Goal: Feedback & Contribution: Leave review/rating

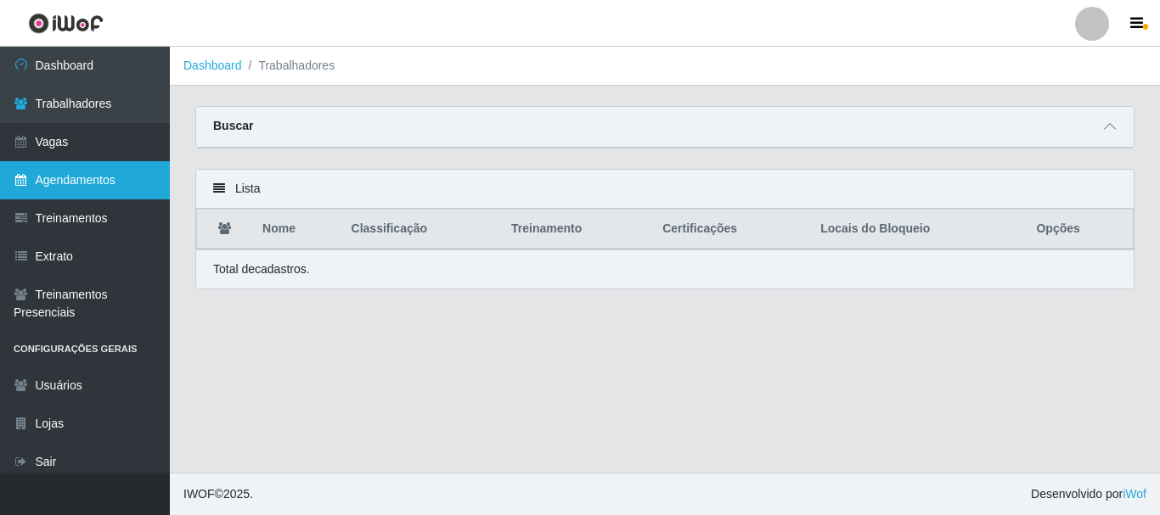
click at [98, 176] on link "Agendamentos" at bounding box center [85, 180] width 170 height 38
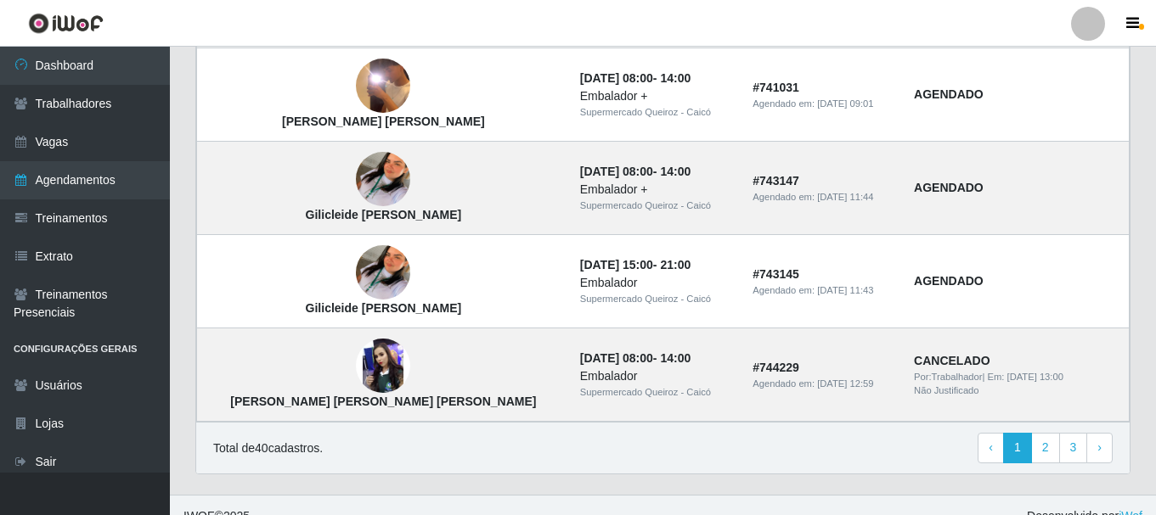
scroll to position [1257, 0]
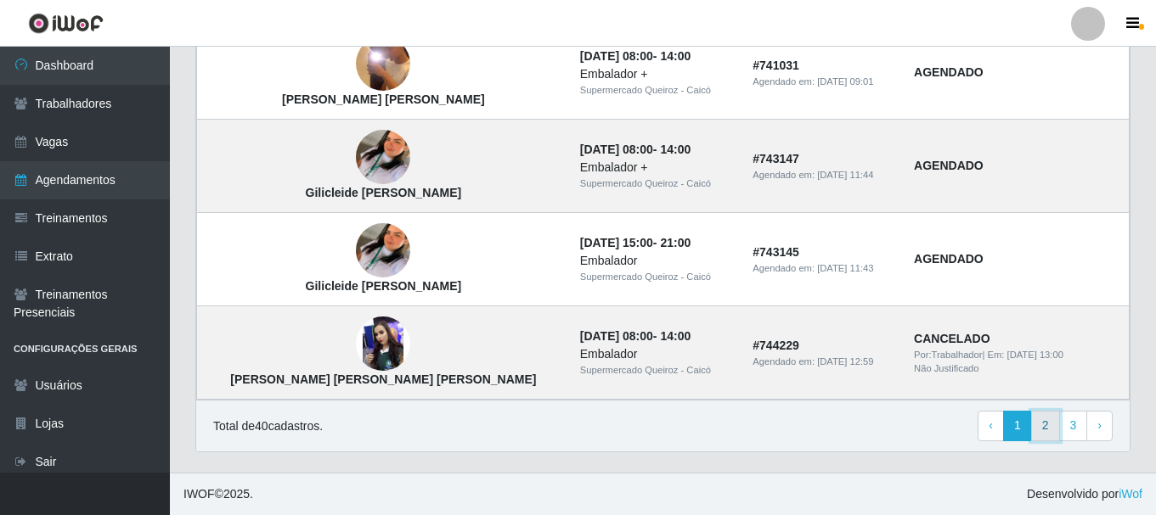
click at [1048, 425] on link "2" at bounding box center [1045, 426] width 29 height 31
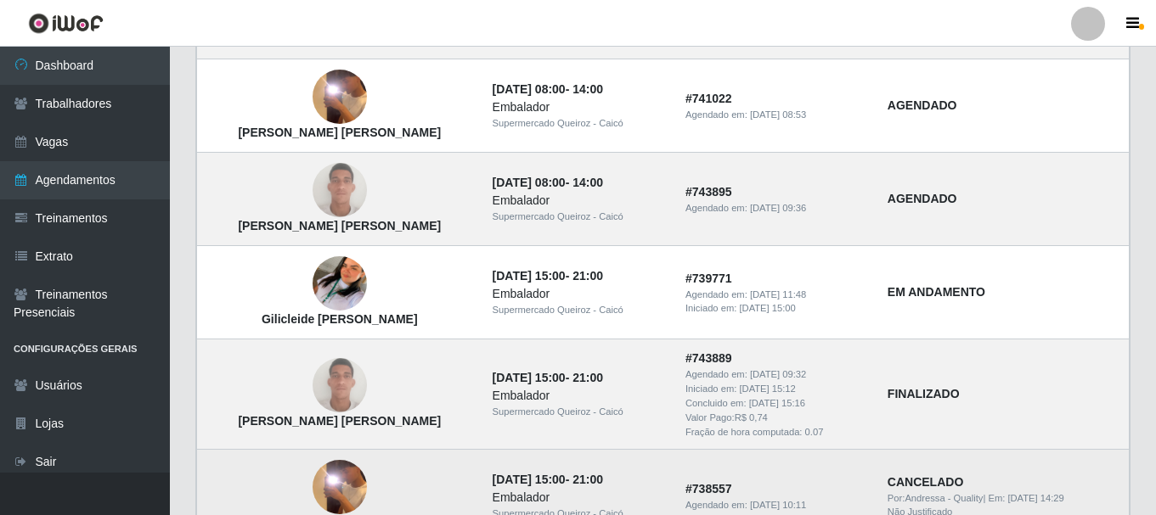
scroll to position [849, 0]
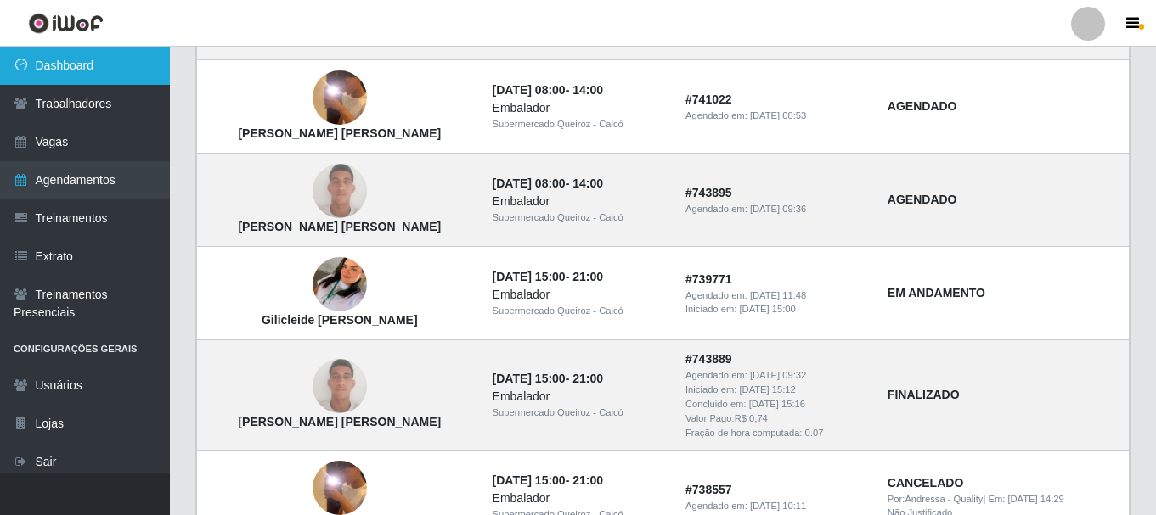
drag, startPoint x: 113, startPoint y: 62, endPoint x: 115, endPoint y: 72, distance: 10.3
click at [113, 63] on link "Dashboard" at bounding box center [85, 66] width 170 height 38
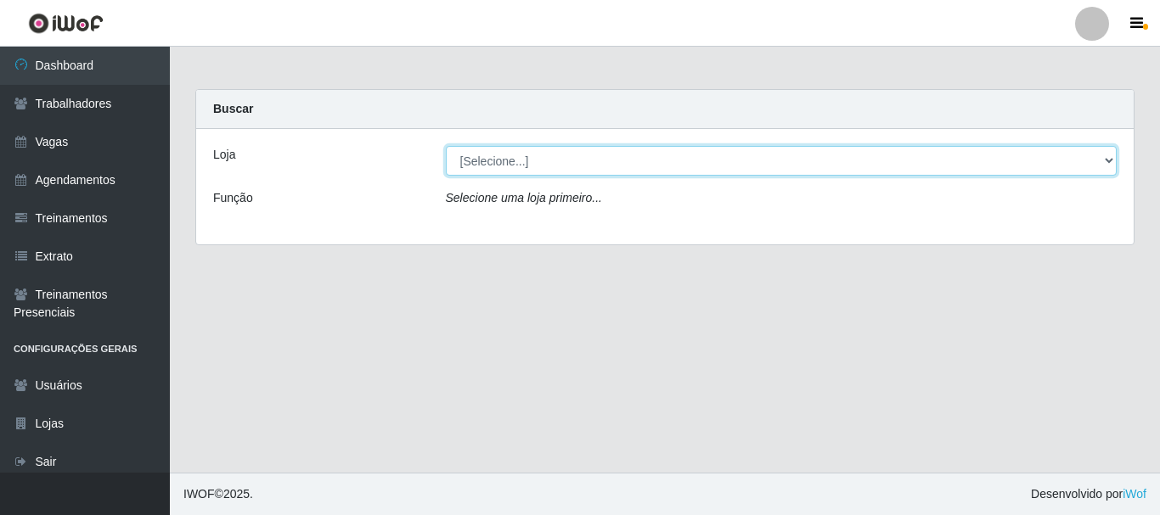
click at [566, 160] on select "[Selecione...] Supermercado Queiroz - Caicó" at bounding box center [782, 161] width 672 height 30
select select "512"
click at [446, 146] on select "[Selecione...] Supermercado Queiroz - Caicó" at bounding box center [782, 161] width 672 height 30
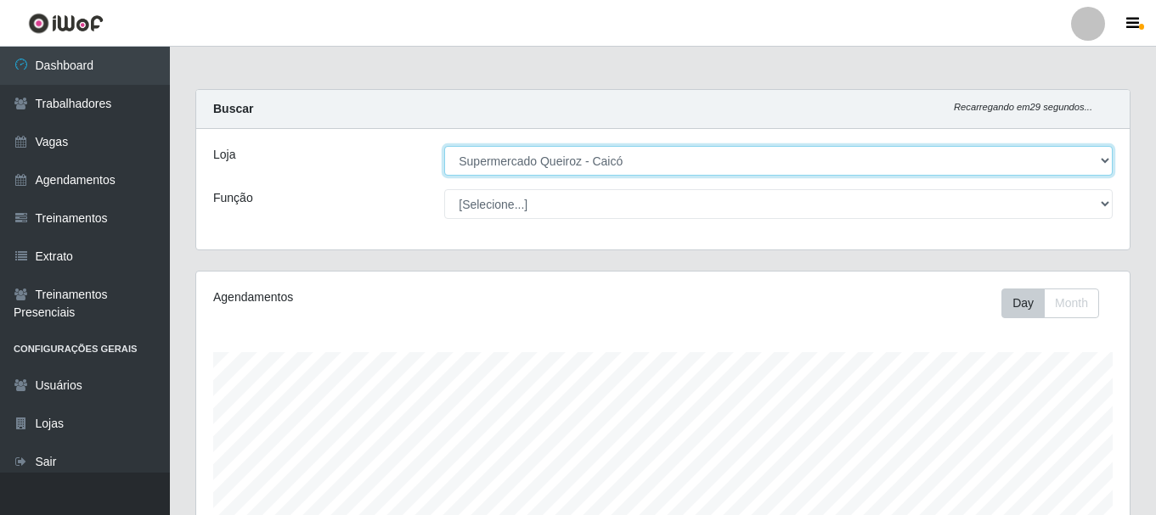
scroll to position [352, 933]
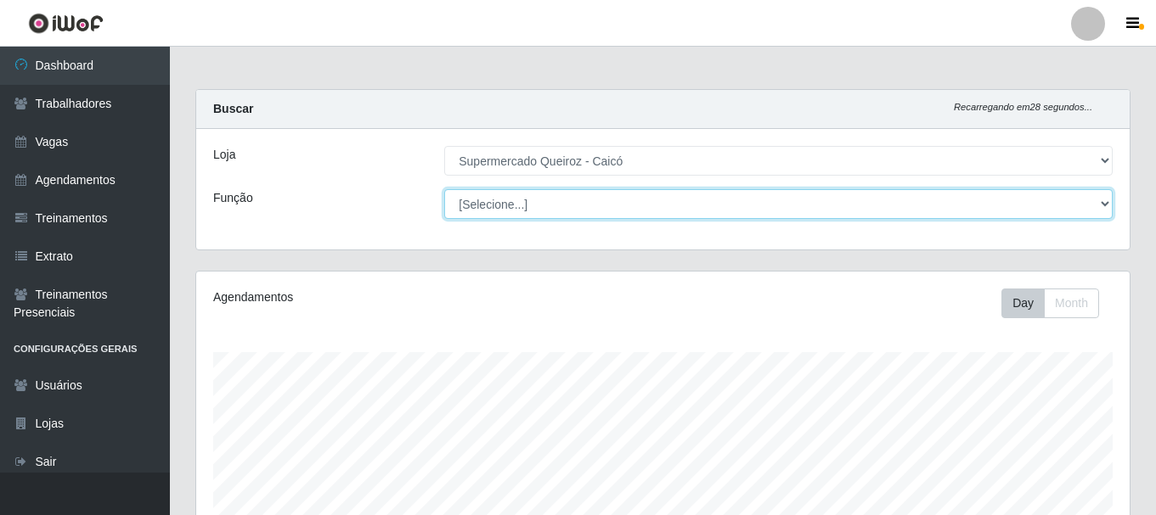
click at [494, 205] on select "[Selecione...] Embalador Embalador + Embalador ++" at bounding box center [778, 204] width 668 height 30
select select "1"
click at [444, 189] on select "[Selecione...] Embalador Embalador + Embalador ++" at bounding box center [778, 204] width 668 height 30
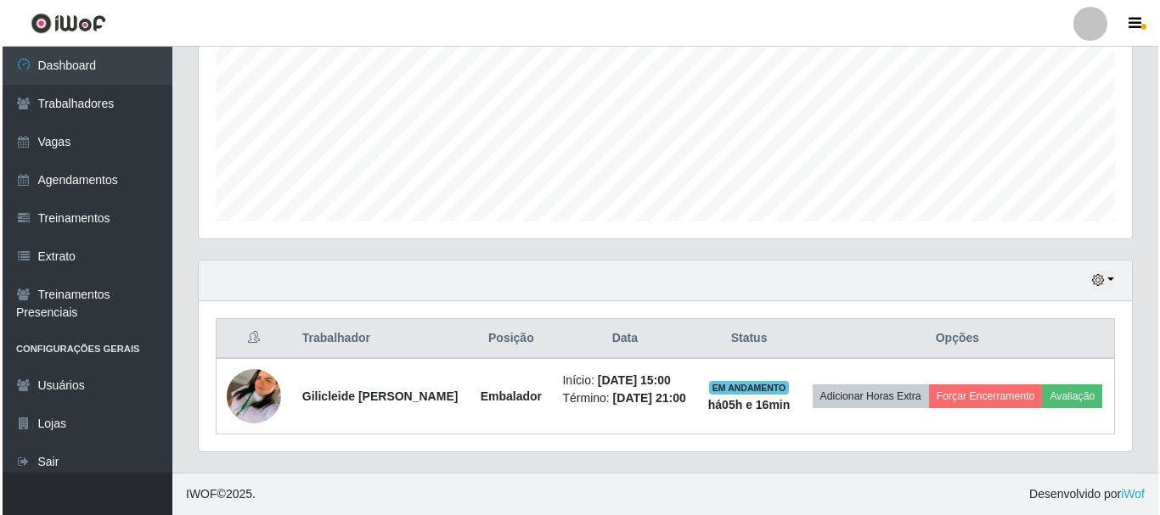
scroll to position [398, 0]
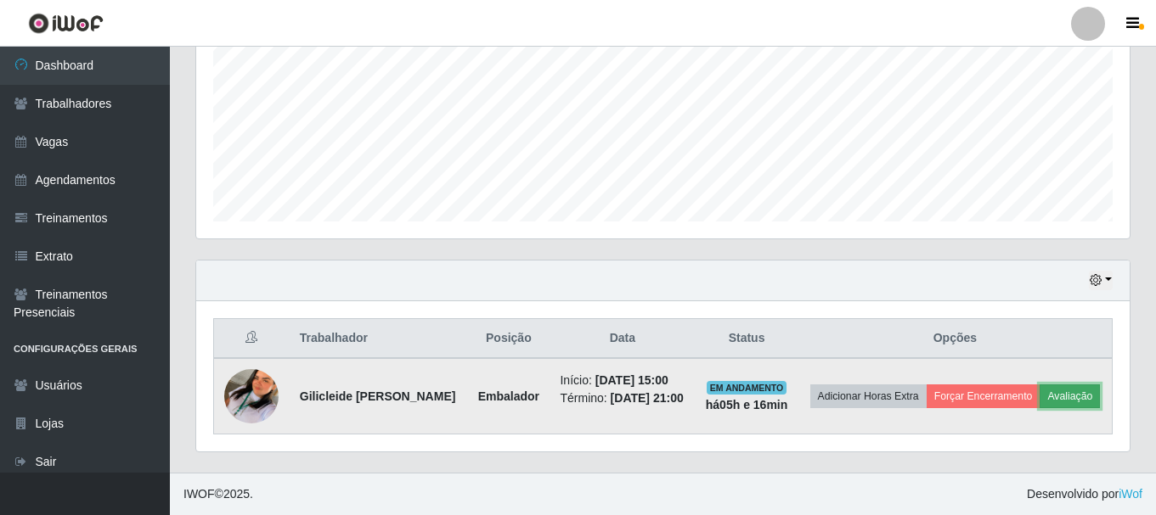
click at [1039, 397] on button "Avaliação" at bounding box center [1069, 397] width 60 height 24
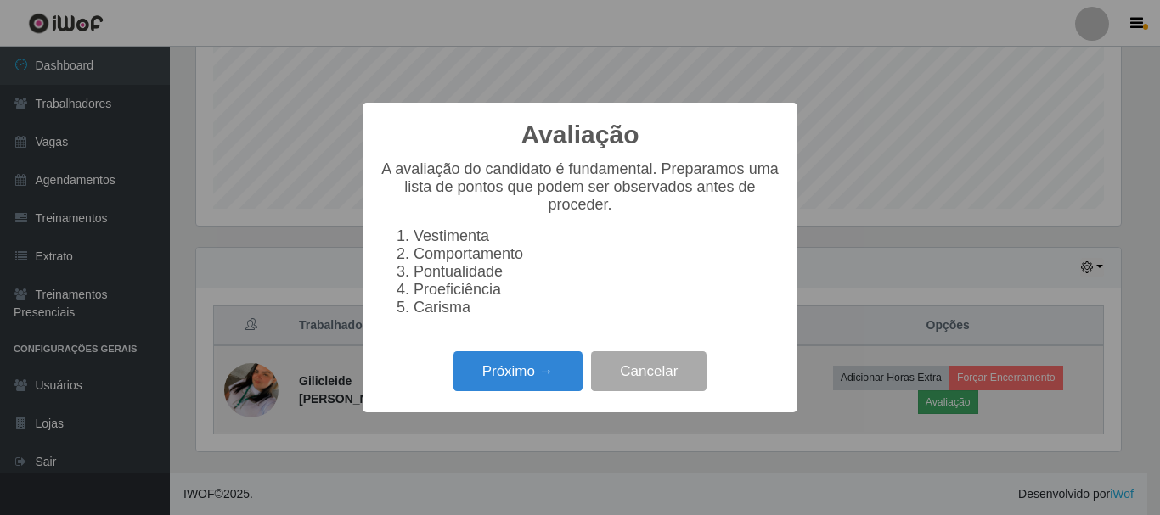
scroll to position [352, 925]
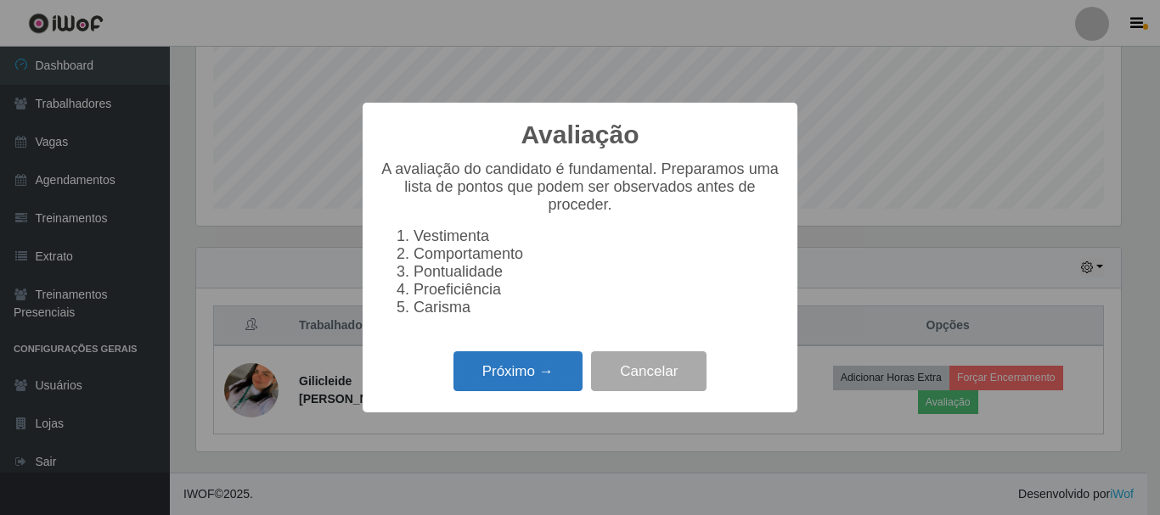
click at [548, 380] on button "Próximo →" at bounding box center [517, 372] width 129 height 40
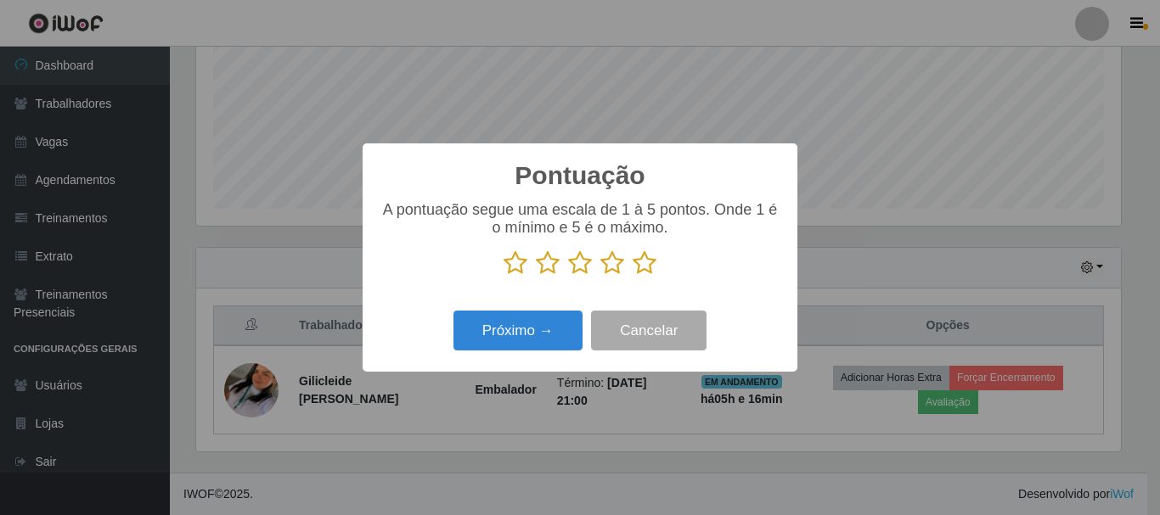
scroll to position [848691, 848119]
click at [640, 262] on icon at bounding box center [645, 262] width 24 height 25
click at [633, 276] on input "radio" at bounding box center [633, 276] width 0 height 0
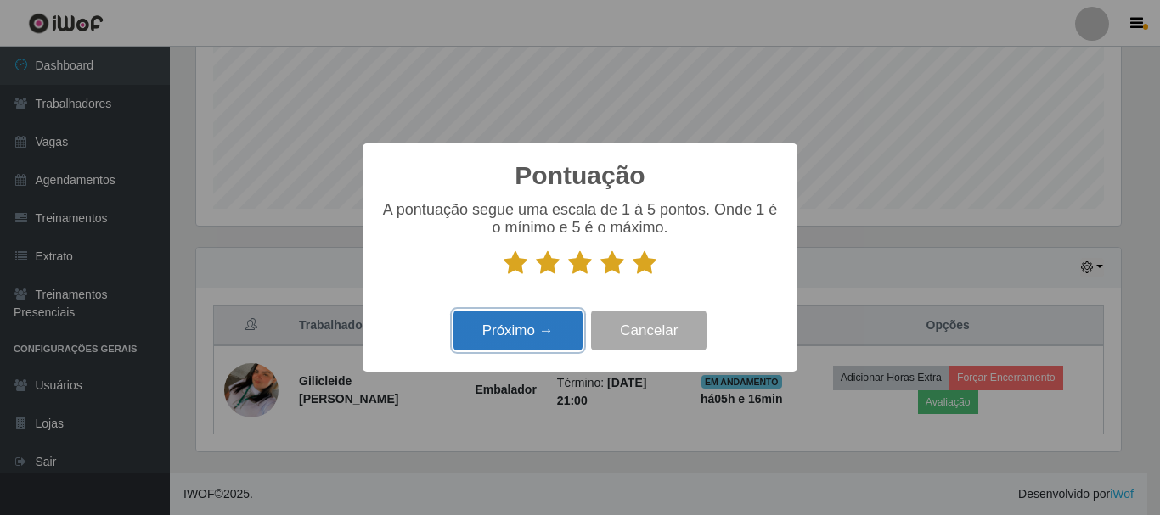
click at [550, 328] on button "Próximo →" at bounding box center [517, 331] width 129 height 40
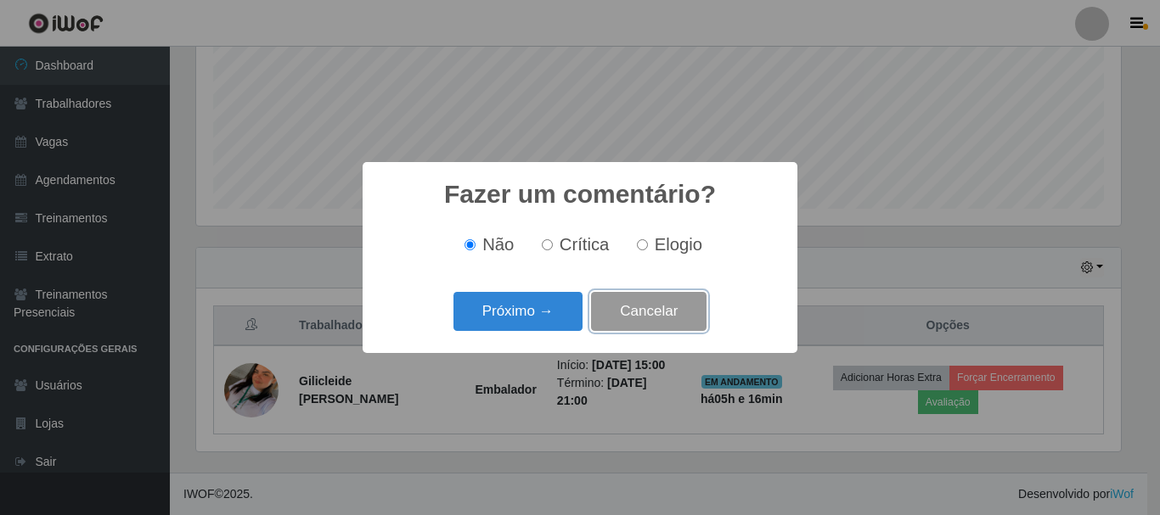
click at [644, 312] on button "Cancelar" at bounding box center [648, 312] width 115 height 40
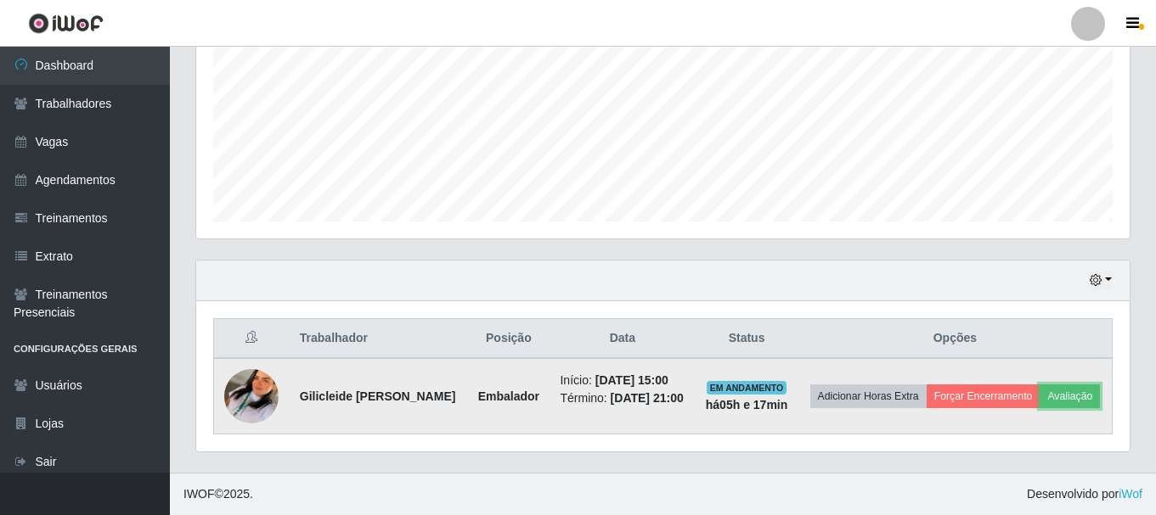
scroll to position [398, 0]
click at [1039, 404] on button "Avaliação" at bounding box center [1069, 397] width 60 height 24
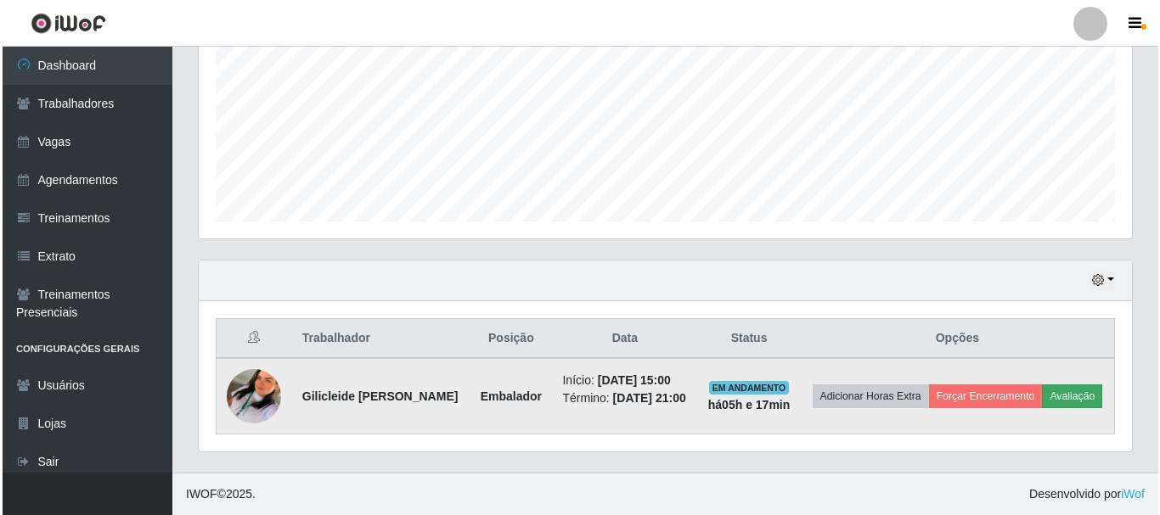
scroll to position [352, 925]
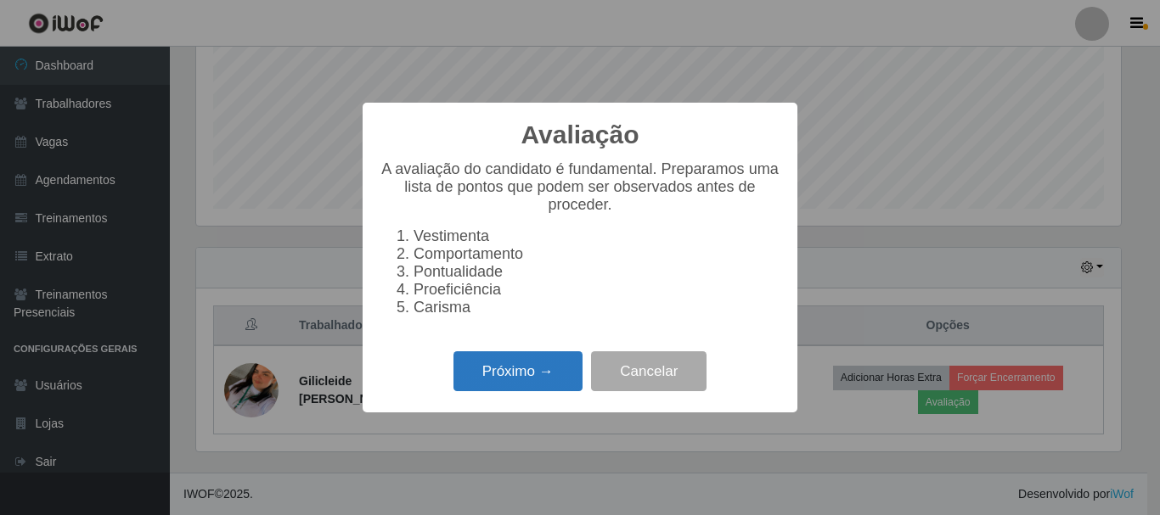
click at [503, 377] on button "Próximo →" at bounding box center [517, 372] width 129 height 40
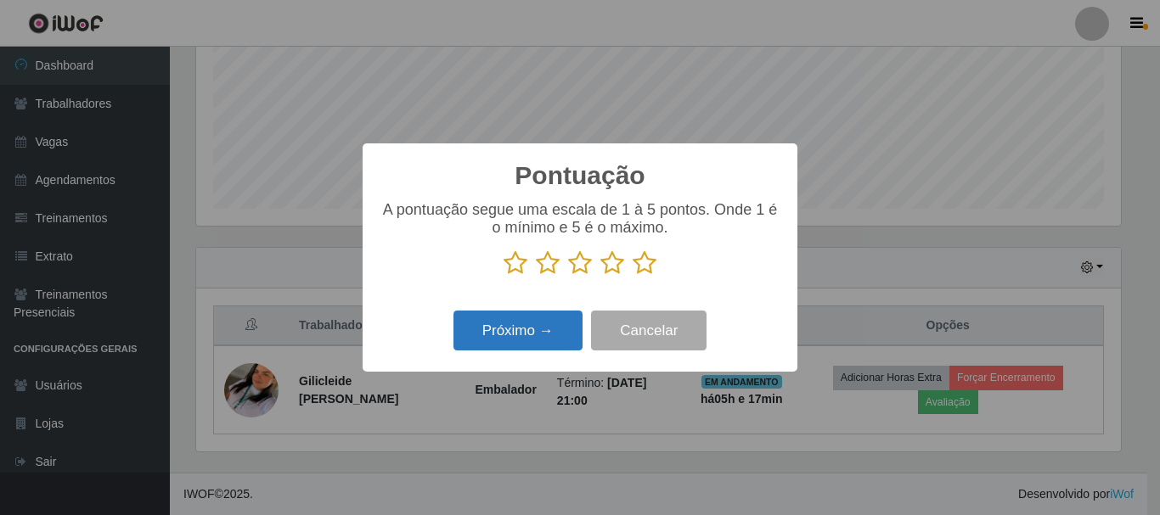
click at [571, 335] on button "Próximo →" at bounding box center [517, 331] width 129 height 40
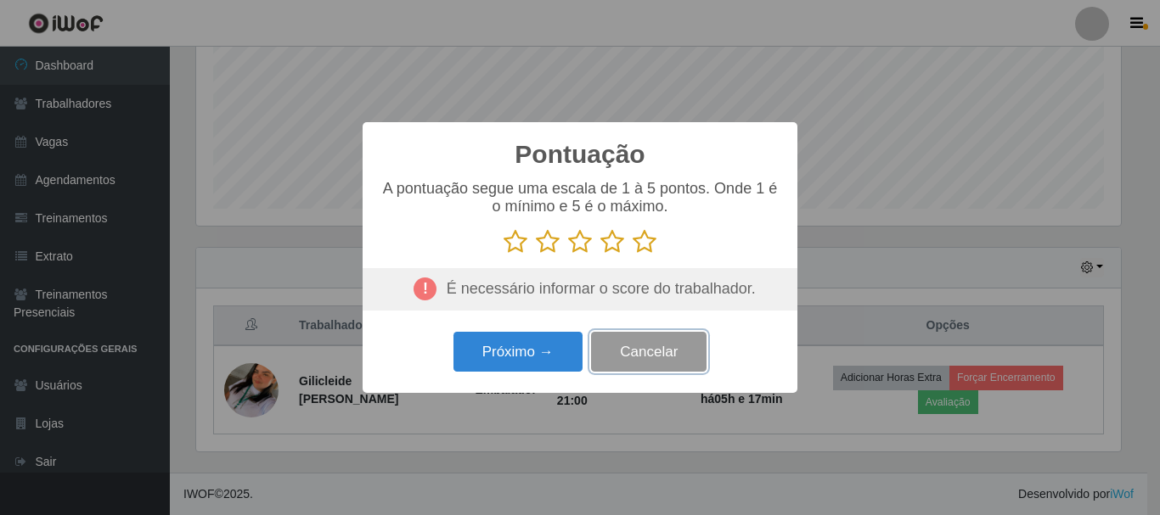
click at [658, 357] on button "Cancelar" at bounding box center [648, 352] width 115 height 40
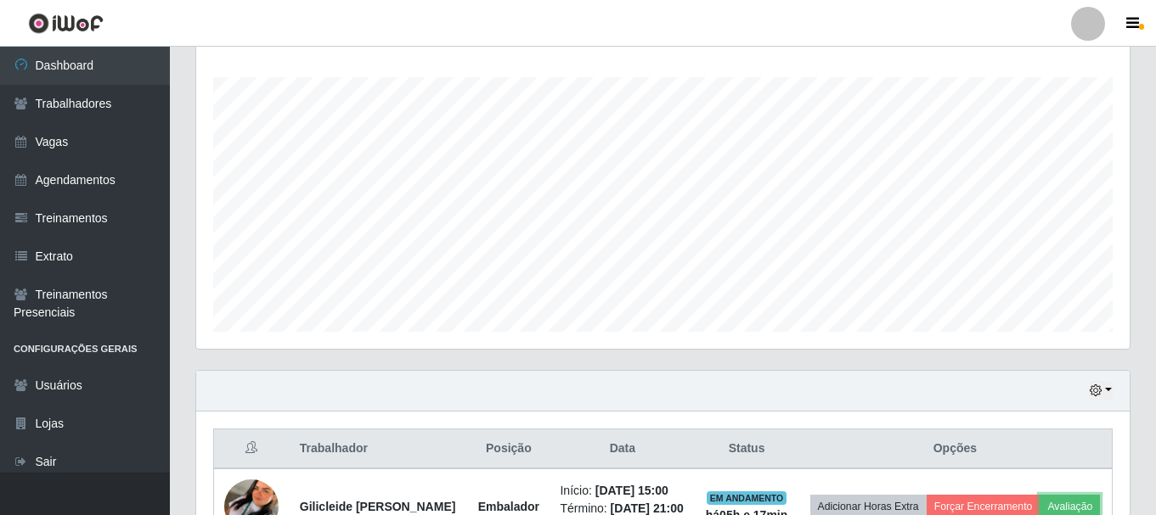
scroll to position [398, 0]
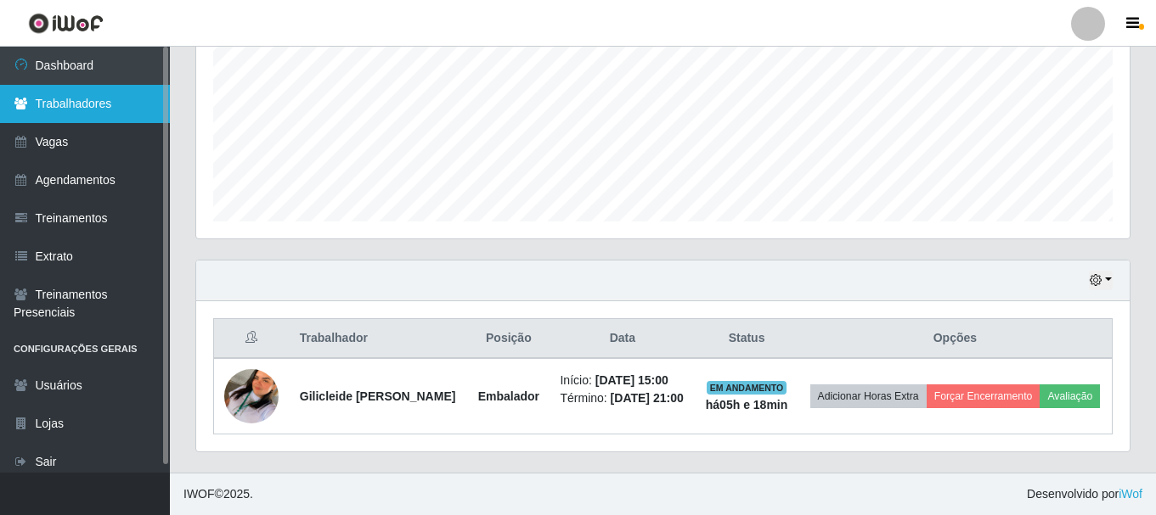
click at [123, 101] on link "Trabalhadores" at bounding box center [85, 104] width 170 height 38
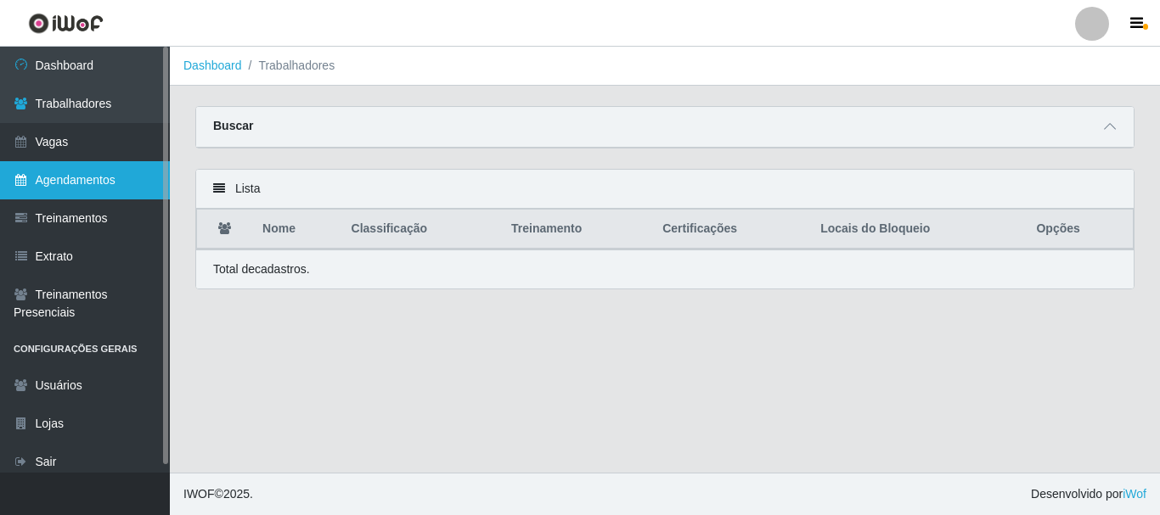
click at [104, 174] on link "Agendamentos" at bounding box center [85, 180] width 170 height 38
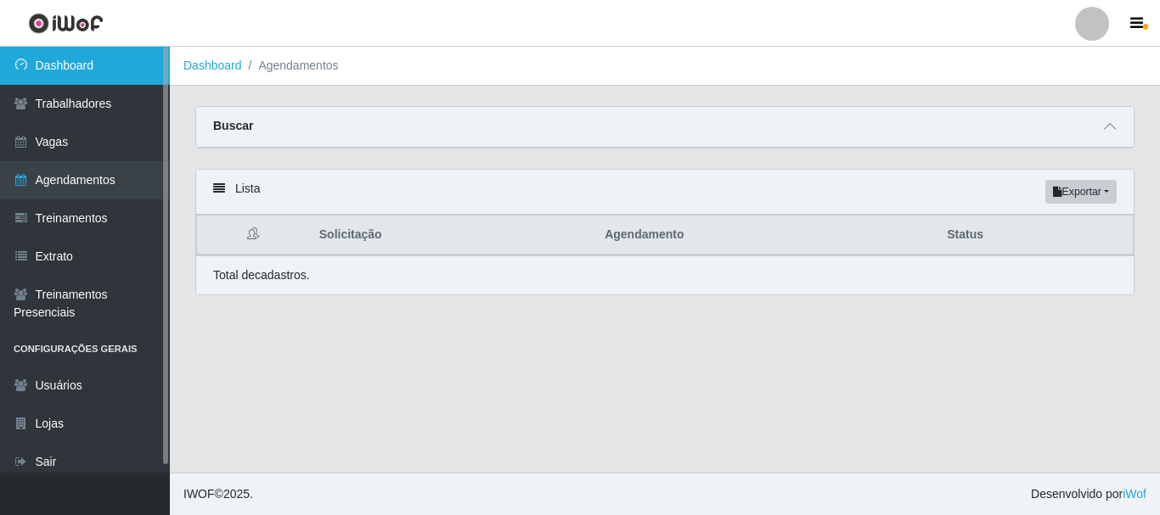
click at [110, 61] on link "Dashboard" at bounding box center [85, 66] width 170 height 38
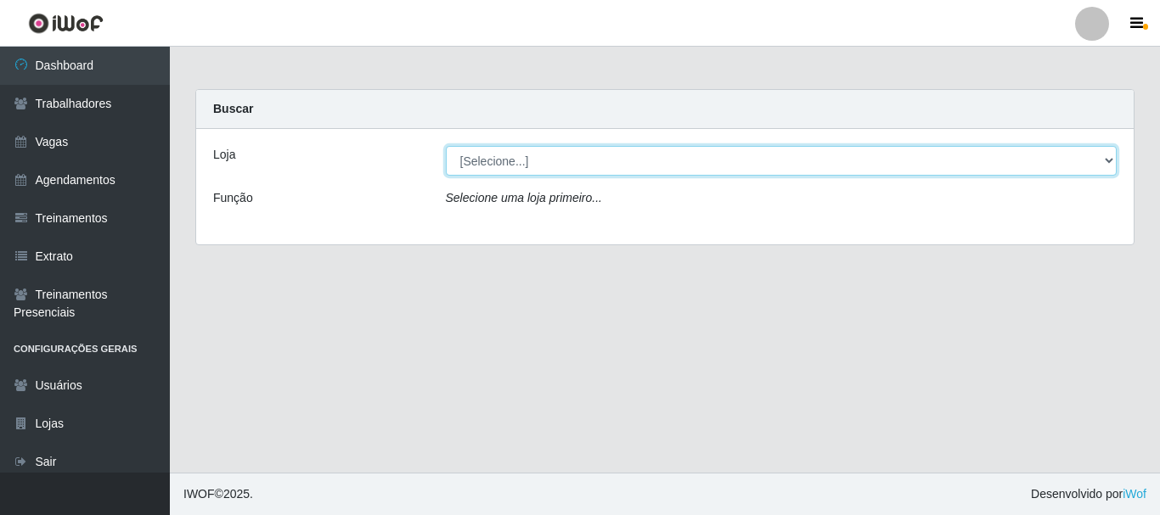
click at [537, 158] on select "[Selecione...] Supermercado Queiroz - Caicó" at bounding box center [782, 161] width 672 height 30
select select "512"
click at [446, 146] on select "[Selecione...] Supermercado Queiroz - Caicó" at bounding box center [782, 161] width 672 height 30
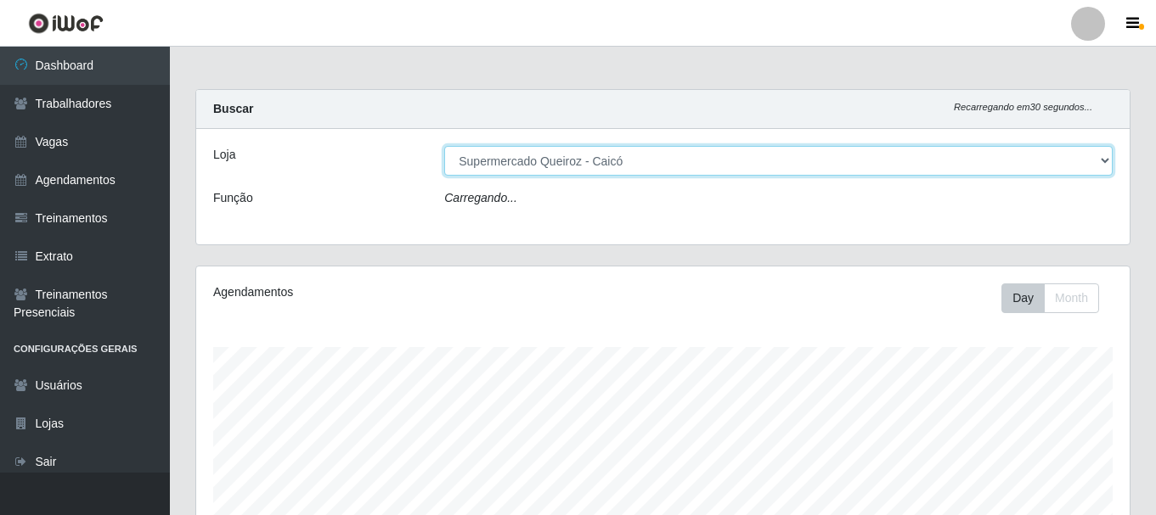
scroll to position [352, 933]
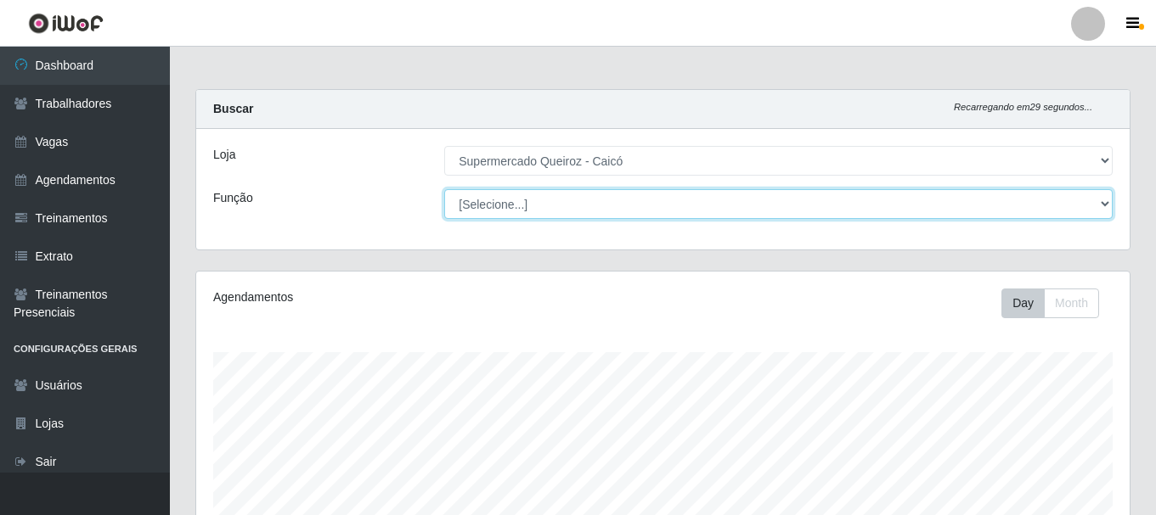
click at [503, 200] on select "[Selecione...] Embalador Embalador + Embalador ++" at bounding box center [778, 204] width 668 height 30
select select "1"
click at [444, 189] on select "[Selecione...] Embalador Embalador + Embalador ++" at bounding box center [778, 204] width 668 height 30
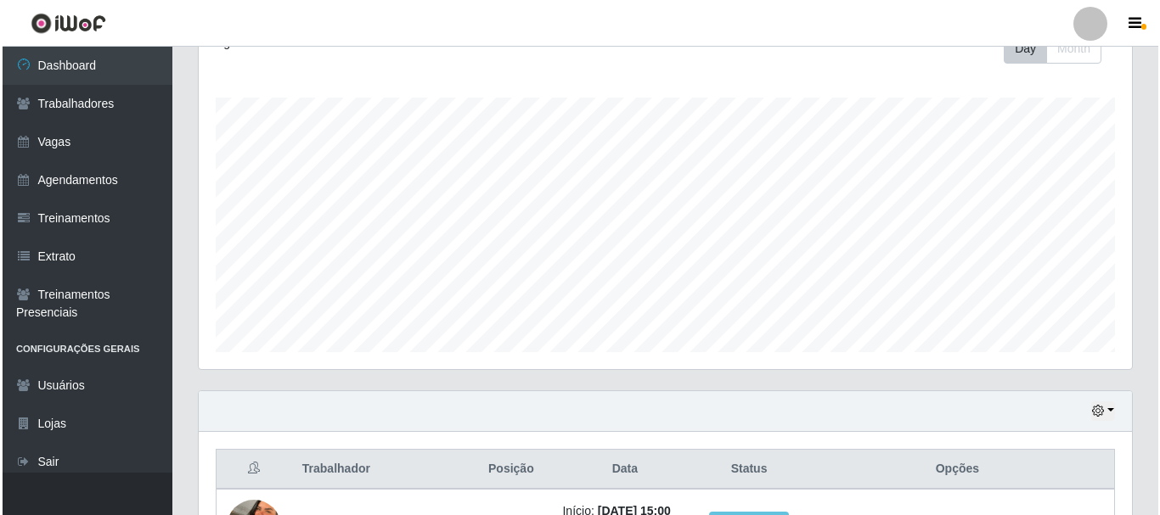
scroll to position [398, 0]
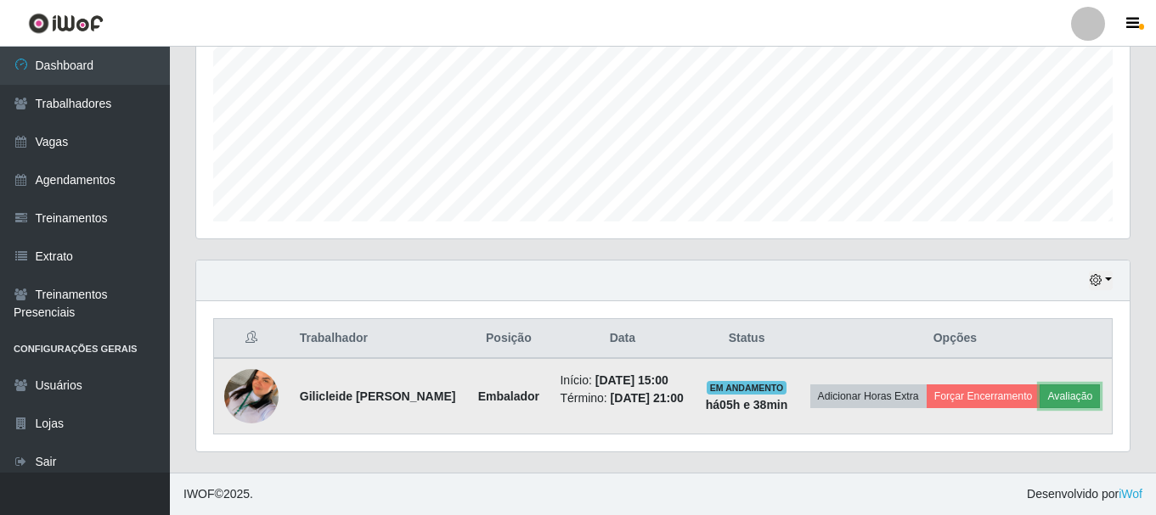
click at [1039, 401] on button "Avaliação" at bounding box center [1069, 397] width 60 height 24
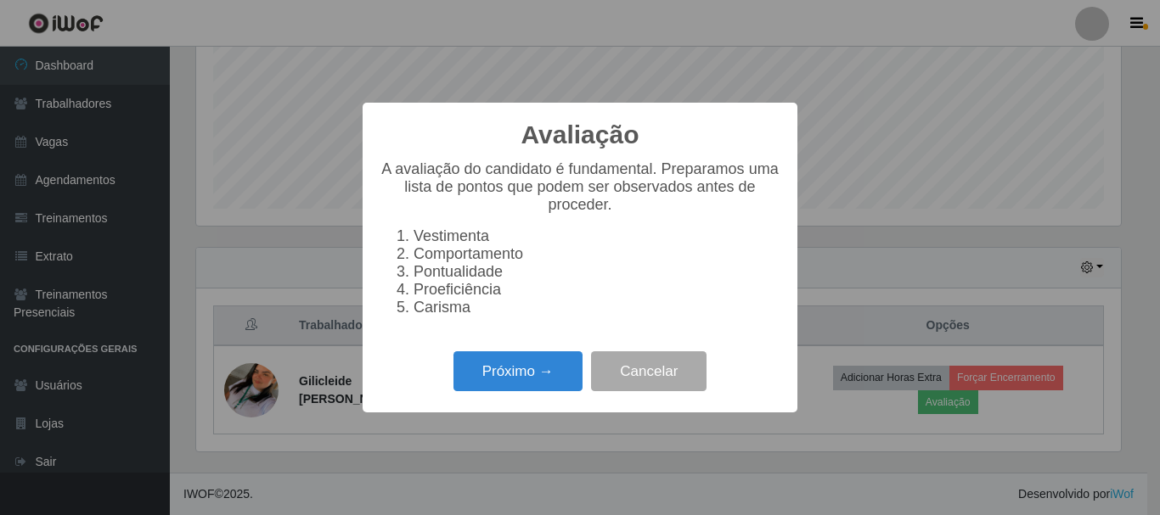
scroll to position [352, 925]
click at [413, 278] on li "Pontualidade" at bounding box center [596, 272] width 367 height 18
click at [512, 375] on button "Próximo →" at bounding box center [517, 372] width 129 height 40
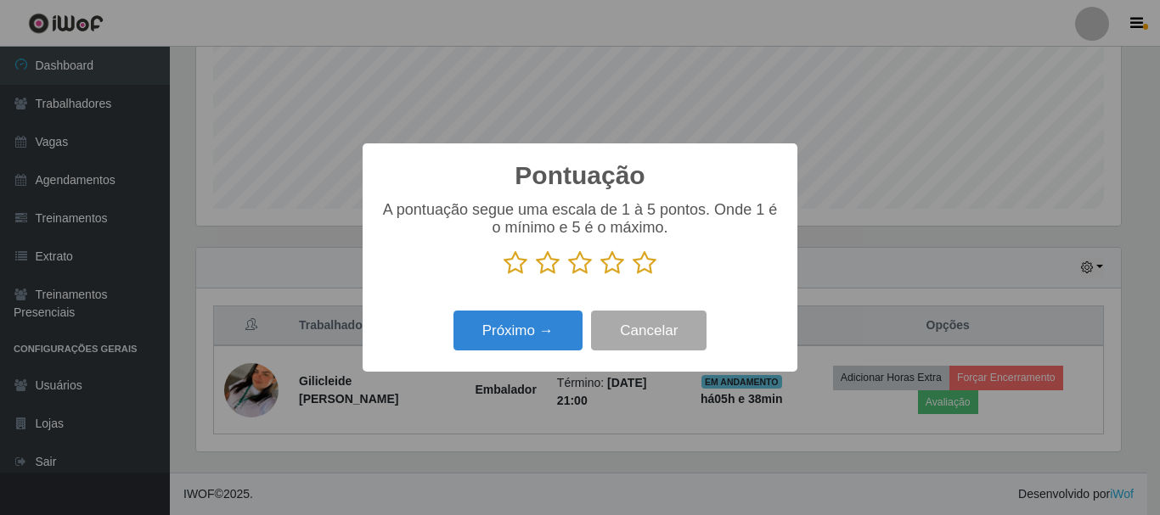
scroll to position [848691, 848119]
click at [644, 267] on icon at bounding box center [645, 262] width 24 height 25
click at [633, 276] on input "radio" at bounding box center [633, 276] width 0 height 0
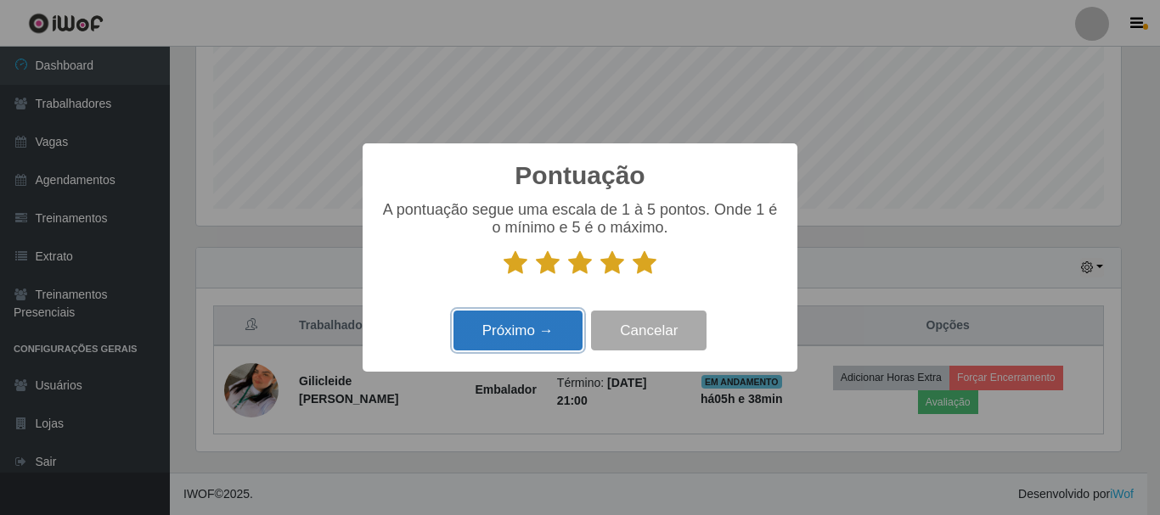
click at [526, 346] on button "Próximo →" at bounding box center [517, 331] width 129 height 40
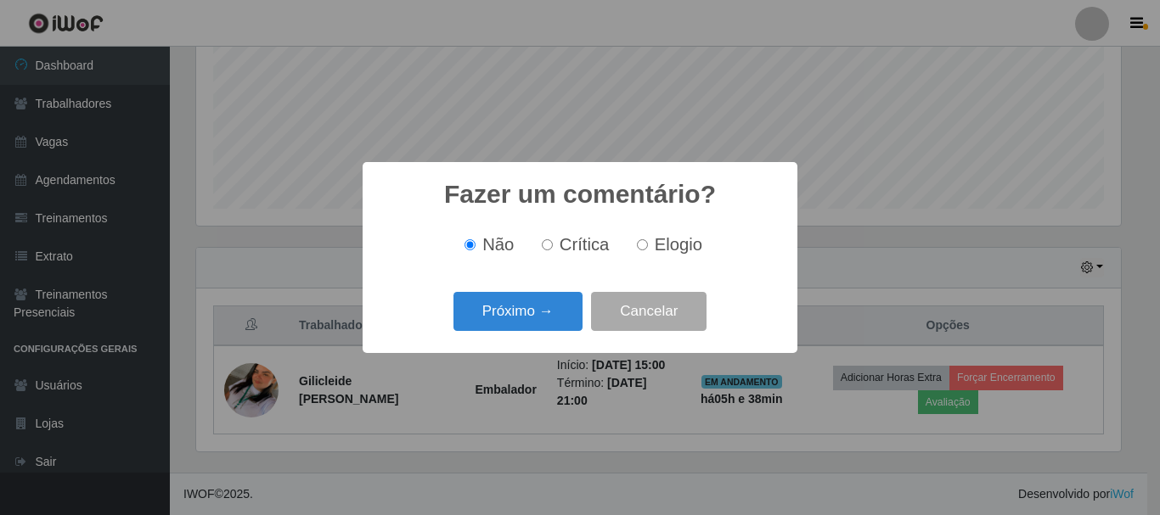
click at [642, 246] on input "Elogio" at bounding box center [642, 244] width 11 height 11
radio input "true"
click at [533, 318] on button "Próximo →" at bounding box center [517, 312] width 129 height 40
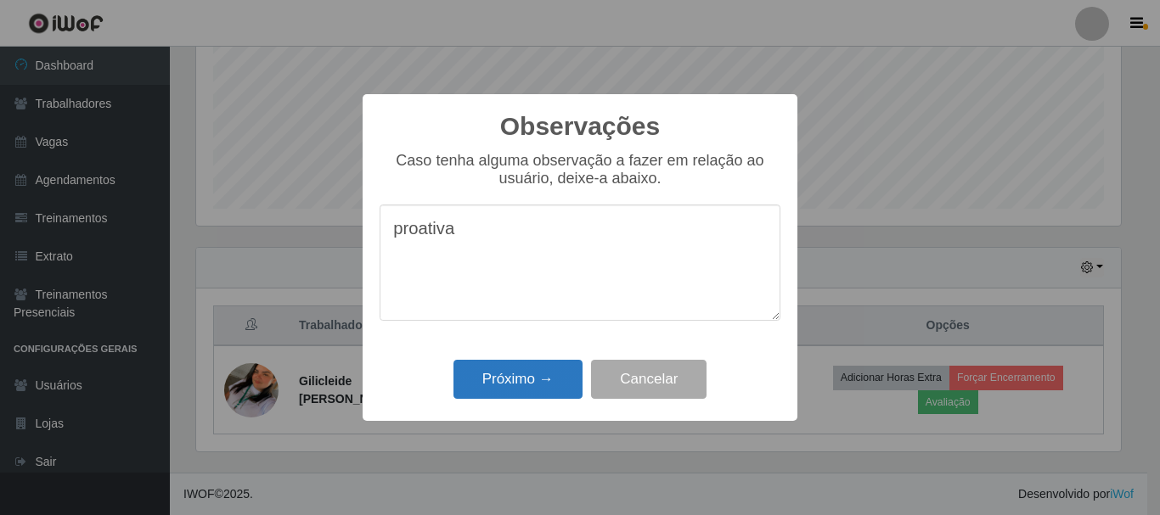
type textarea "proativa"
click at [498, 383] on button "Próximo →" at bounding box center [517, 380] width 129 height 40
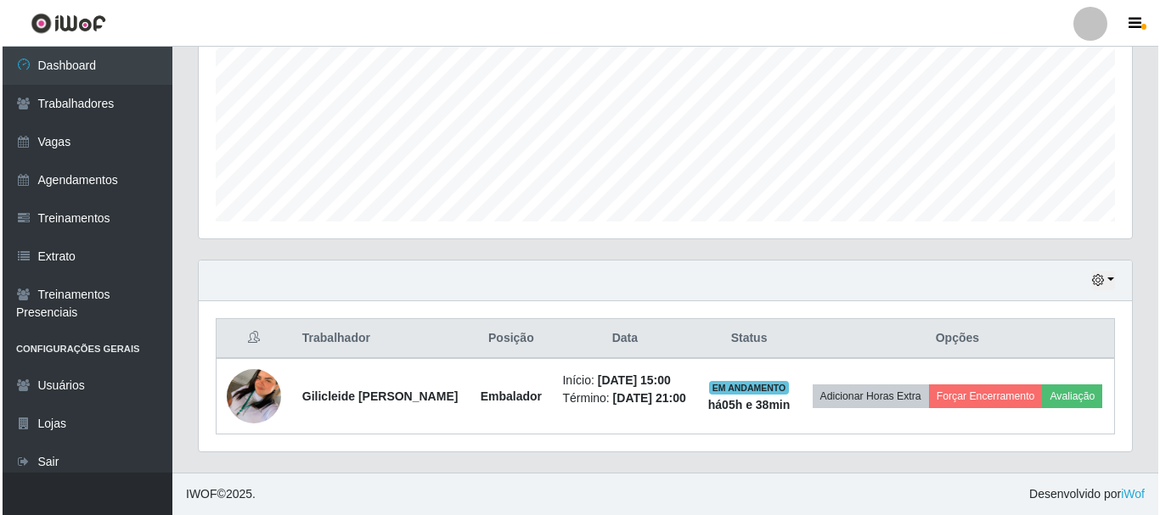
scroll to position [385, 0]
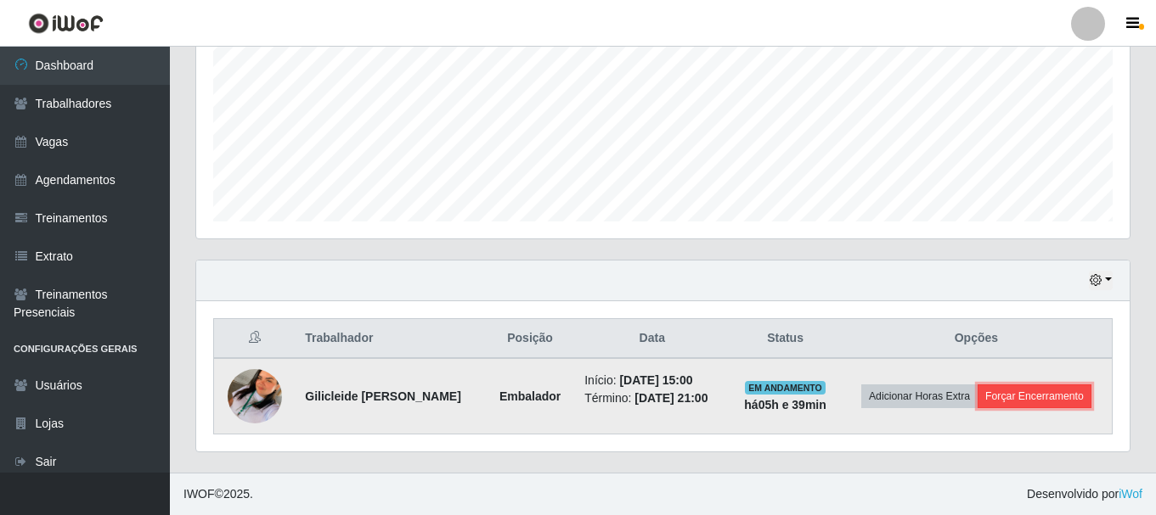
click at [1035, 400] on button "Forçar Encerramento" at bounding box center [1034, 397] width 114 height 24
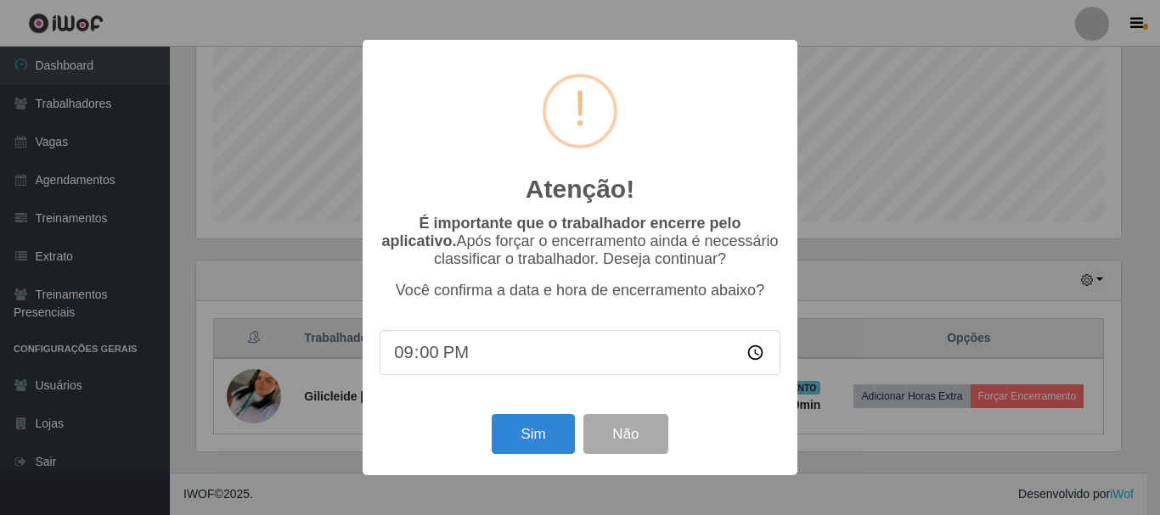
click at [409, 354] on input "21:00" at bounding box center [580, 352] width 401 height 45
type input "20:39"
click at [545, 430] on button "Sim" at bounding box center [533, 434] width 82 height 40
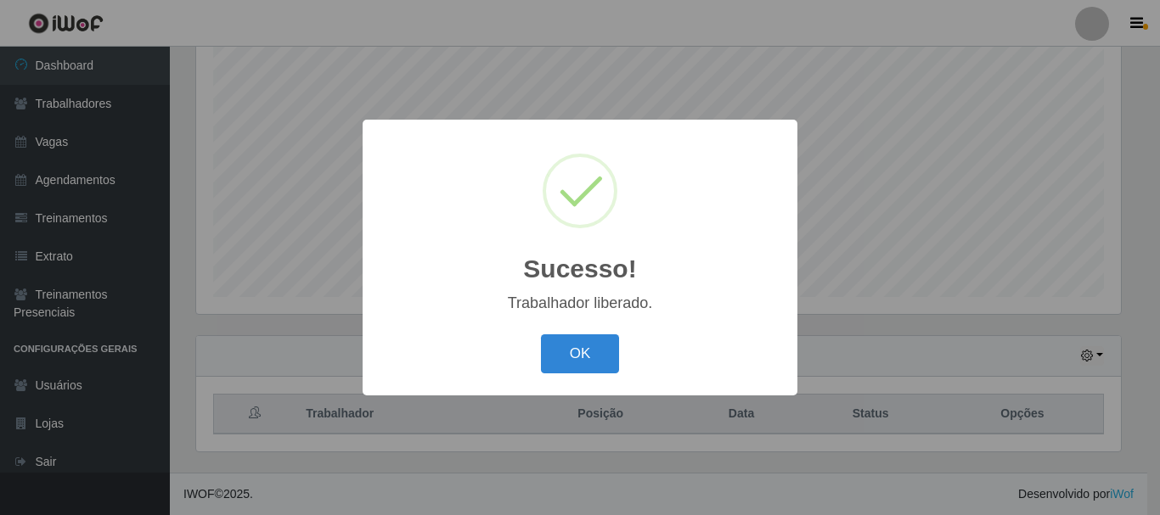
click at [586, 354] on button "OK" at bounding box center [580, 355] width 79 height 40
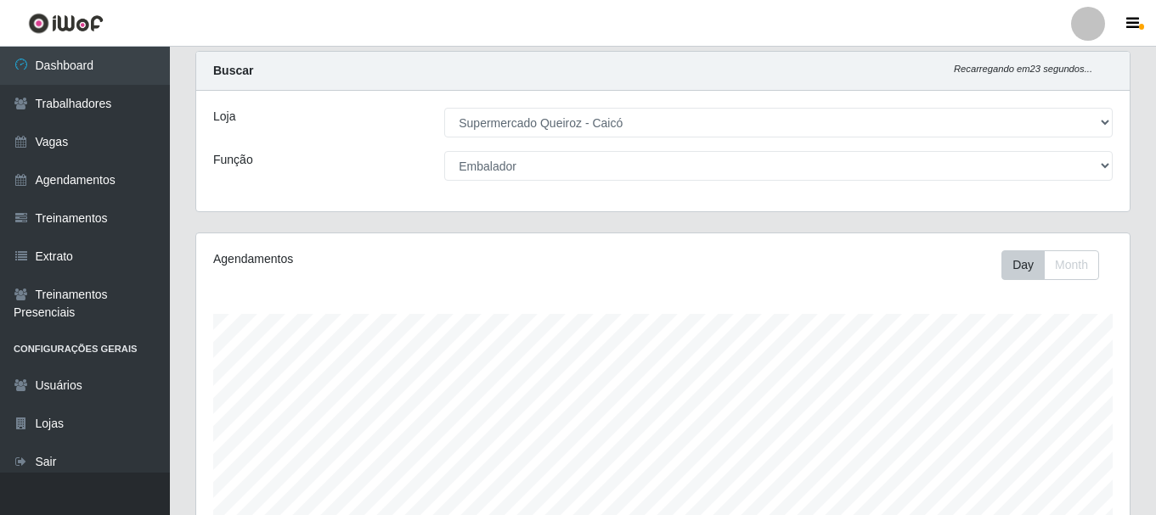
scroll to position [0, 0]
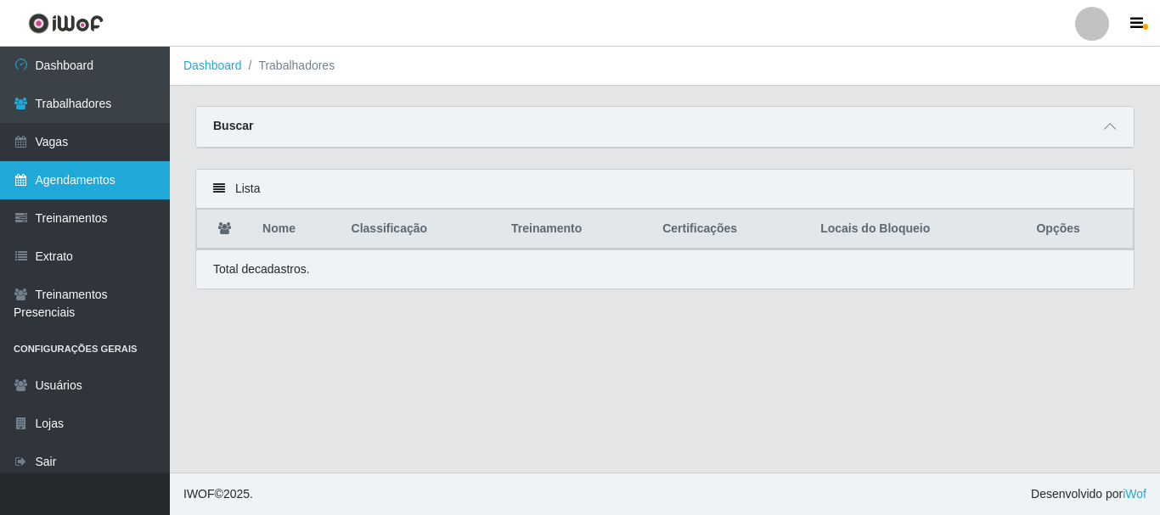
click at [91, 179] on link "Agendamentos" at bounding box center [85, 180] width 170 height 38
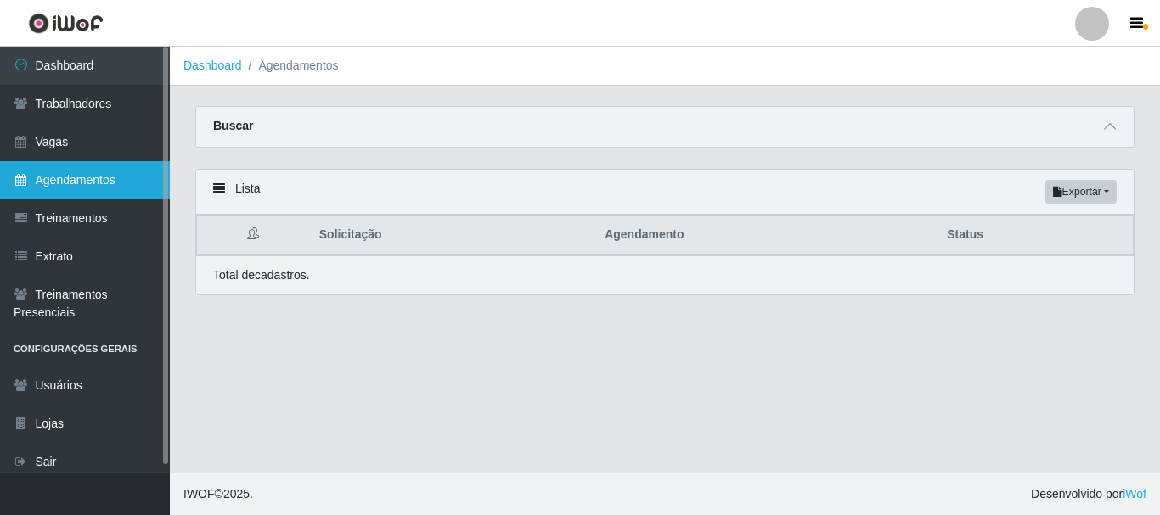
click at [129, 177] on link "Agendamentos" at bounding box center [85, 180] width 170 height 38
click at [115, 177] on link "Agendamentos" at bounding box center [85, 180] width 170 height 38
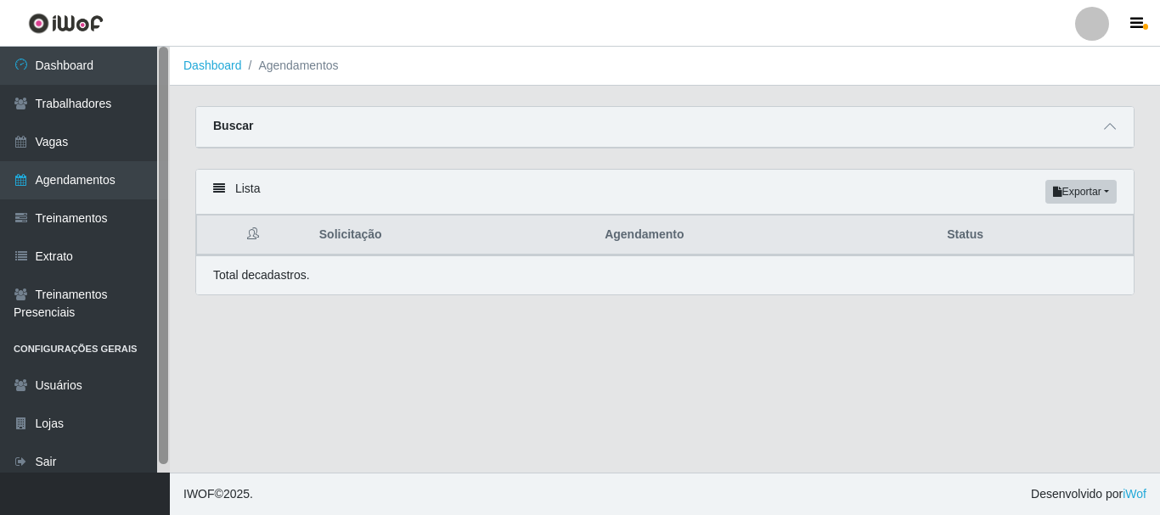
drag, startPoint x: 139, startPoint y: 61, endPoint x: 166, endPoint y: 74, distance: 30.0
click at [139, 62] on link "Dashboard" at bounding box center [85, 66] width 170 height 38
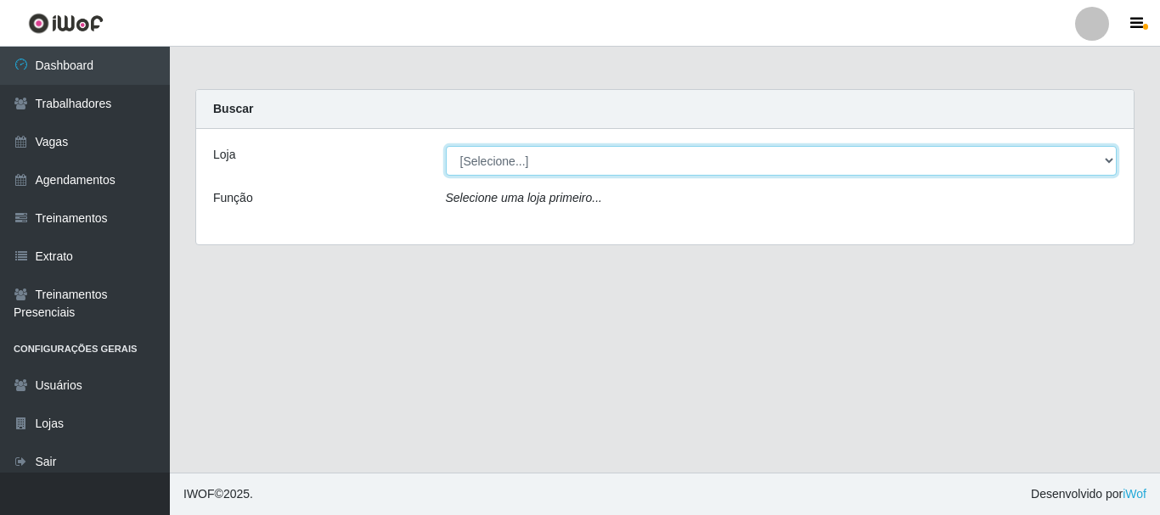
click at [524, 166] on select "[Selecione...] Supermercado Queiroz - Caicó" at bounding box center [782, 161] width 672 height 30
click at [446, 146] on select "[Selecione...] Supermercado Queiroz - Caicó" at bounding box center [782, 161] width 672 height 30
drag, startPoint x: 531, startPoint y: 158, endPoint x: 520, endPoint y: 171, distance: 16.3
click at [529, 160] on select "[Selecione...] Supermercado Queiroz - Caicó" at bounding box center [782, 161] width 672 height 30
select select "512"
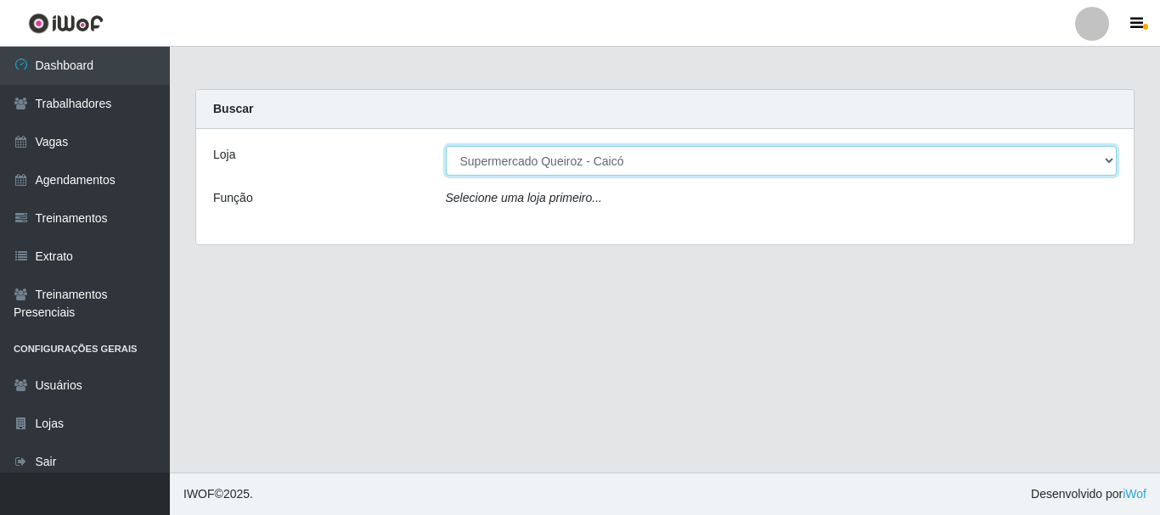
click at [446, 146] on select "[Selecione...] Supermercado Queiroz - Caicó" at bounding box center [782, 161] width 672 height 30
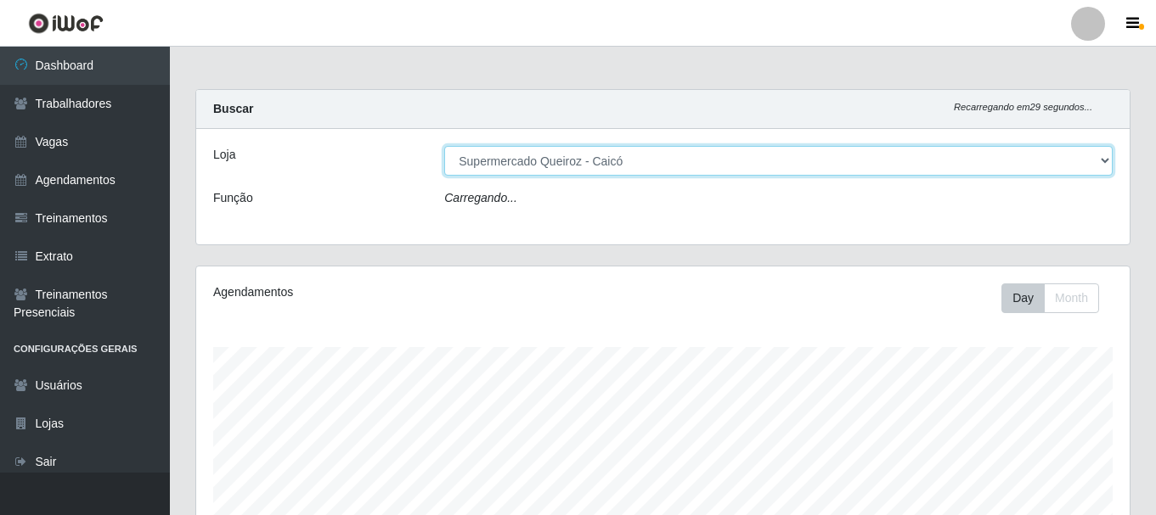
scroll to position [352, 933]
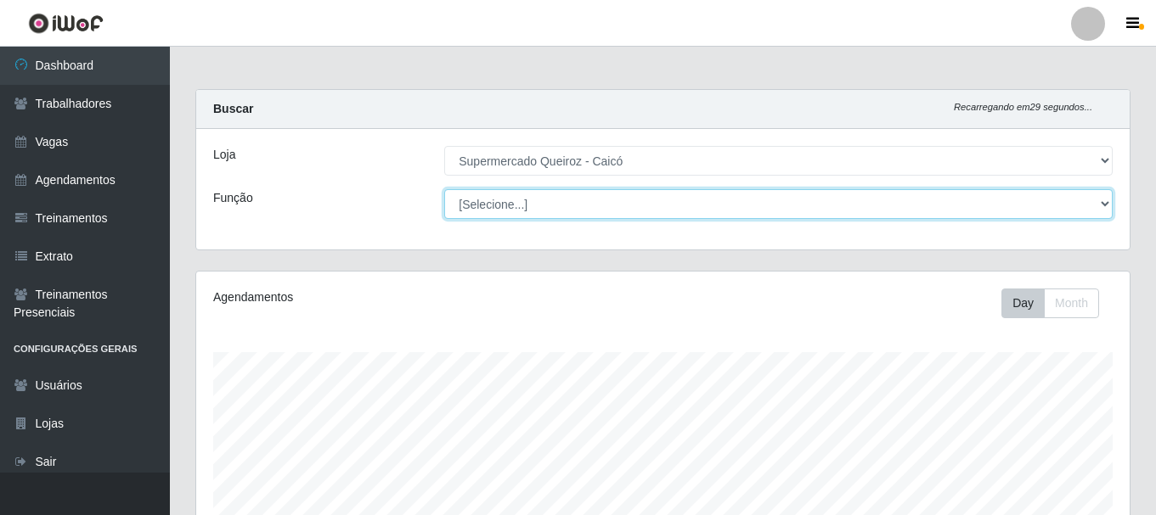
click at [525, 199] on select "[Selecione...] Embalador Embalador + Embalador ++" at bounding box center [778, 204] width 668 height 30
select select "1"
click at [444, 189] on select "[Selecione...] Embalador Embalador + Embalador ++" at bounding box center [778, 204] width 668 height 30
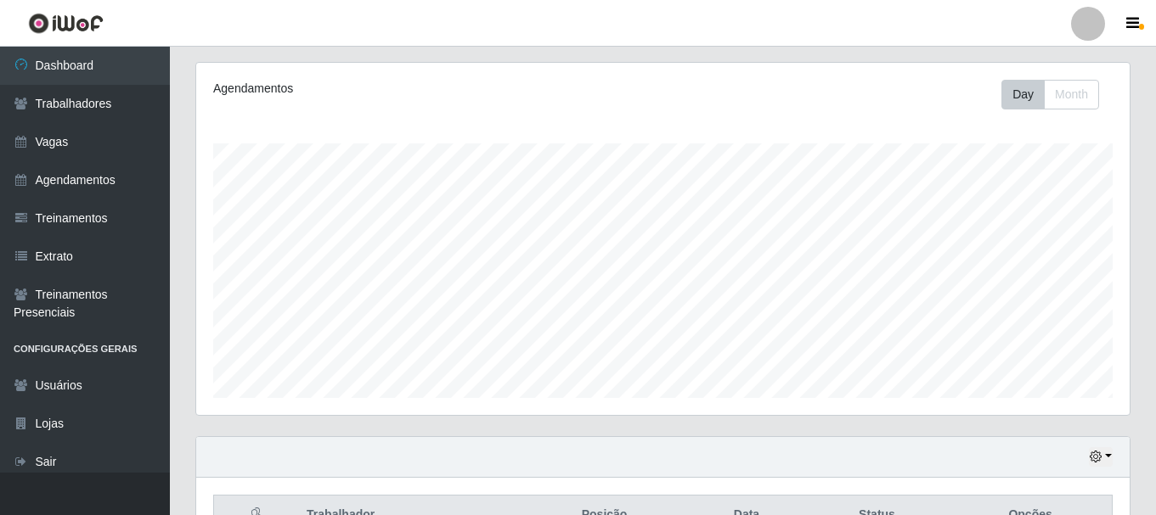
scroll to position [0, 0]
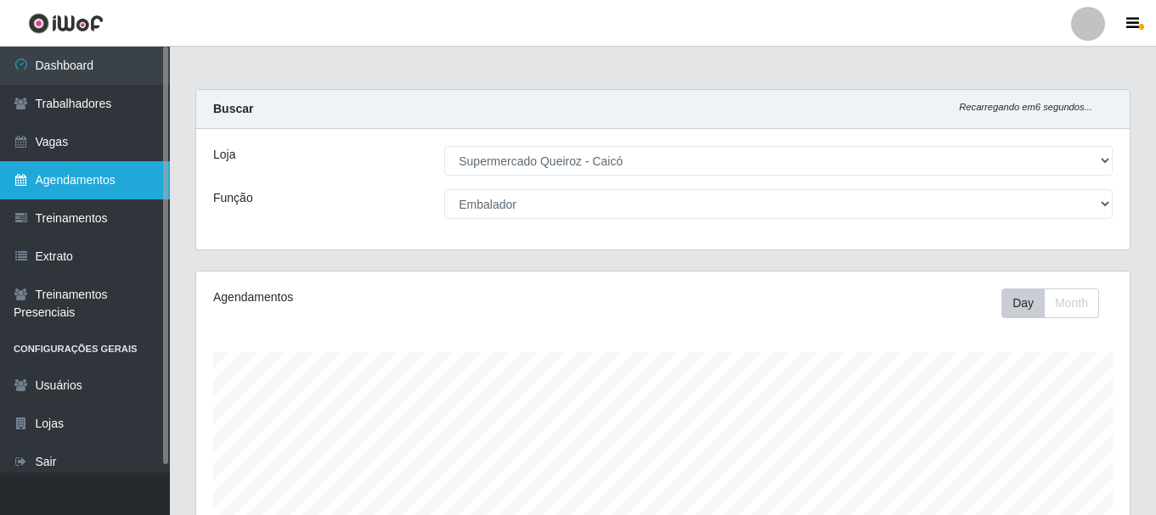
drag, startPoint x: 104, startPoint y: 177, endPoint x: 110, endPoint y: 184, distance: 9.6
click at [104, 178] on link "Agendamentos" at bounding box center [85, 180] width 170 height 38
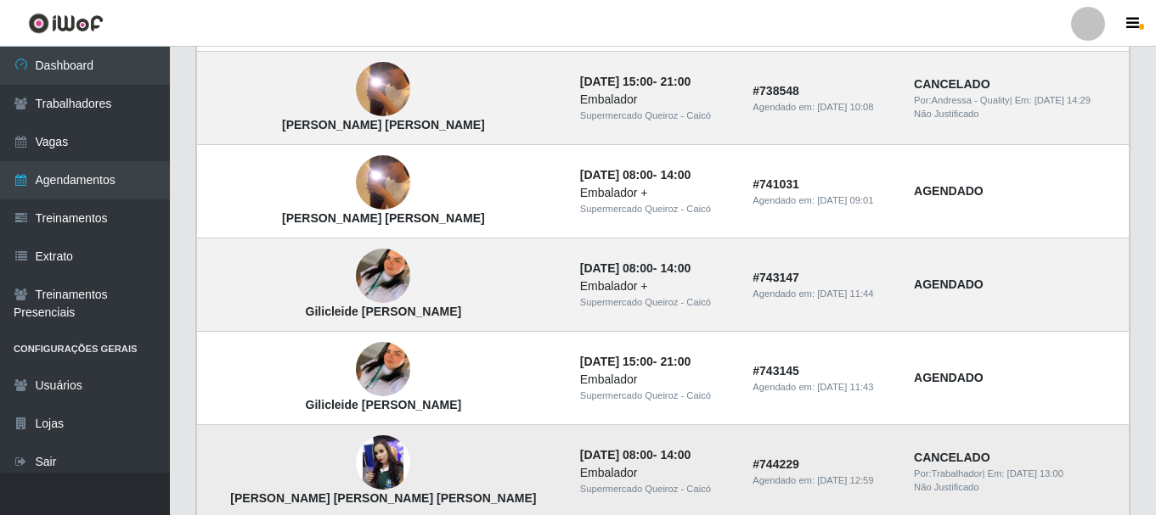
scroll to position [1257, 0]
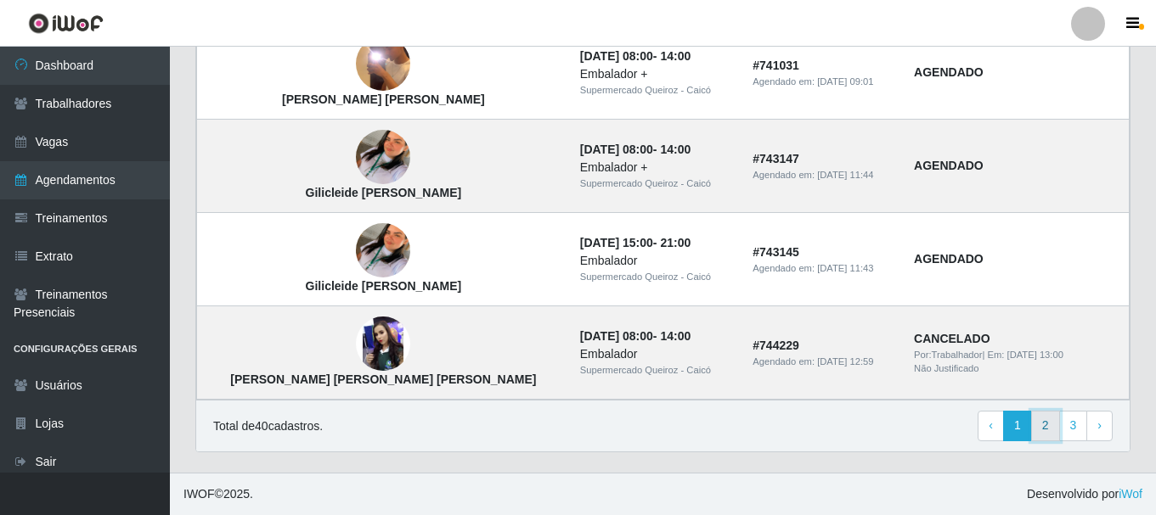
click at [1047, 427] on link "2" at bounding box center [1045, 426] width 29 height 31
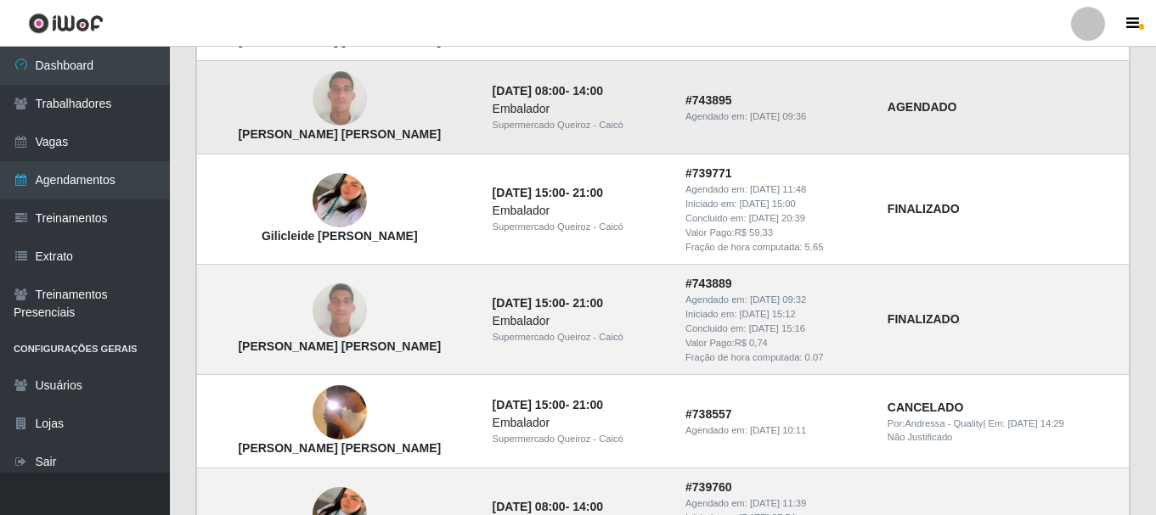
scroll to position [1019, 0]
